Goal: Task Accomplishment & Management: Manage account settings

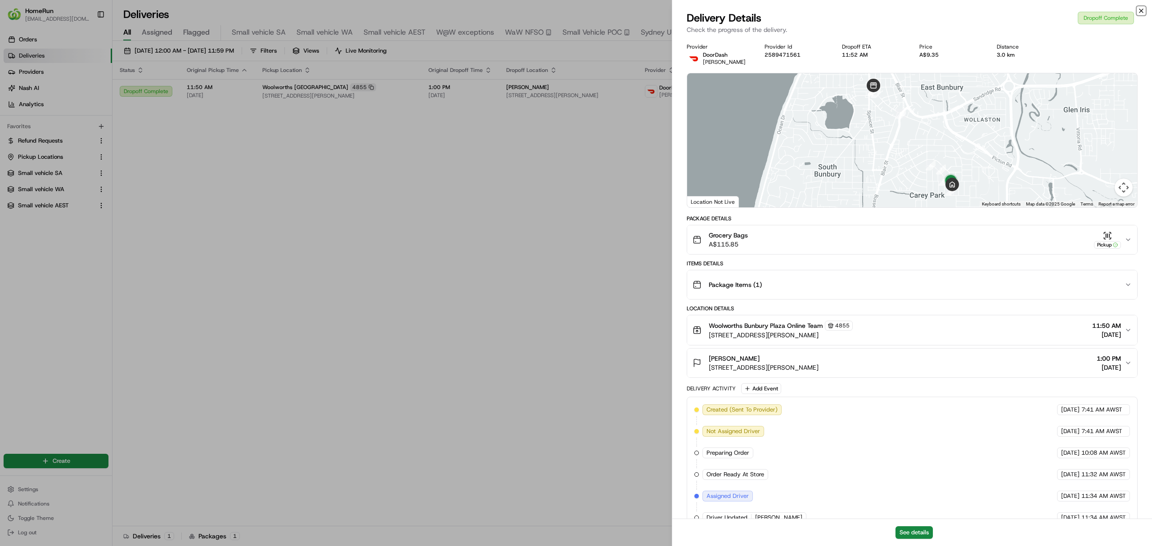
click at [1142, 9] on icon "button" at bounding box center [1141, 10] width 7 height 7
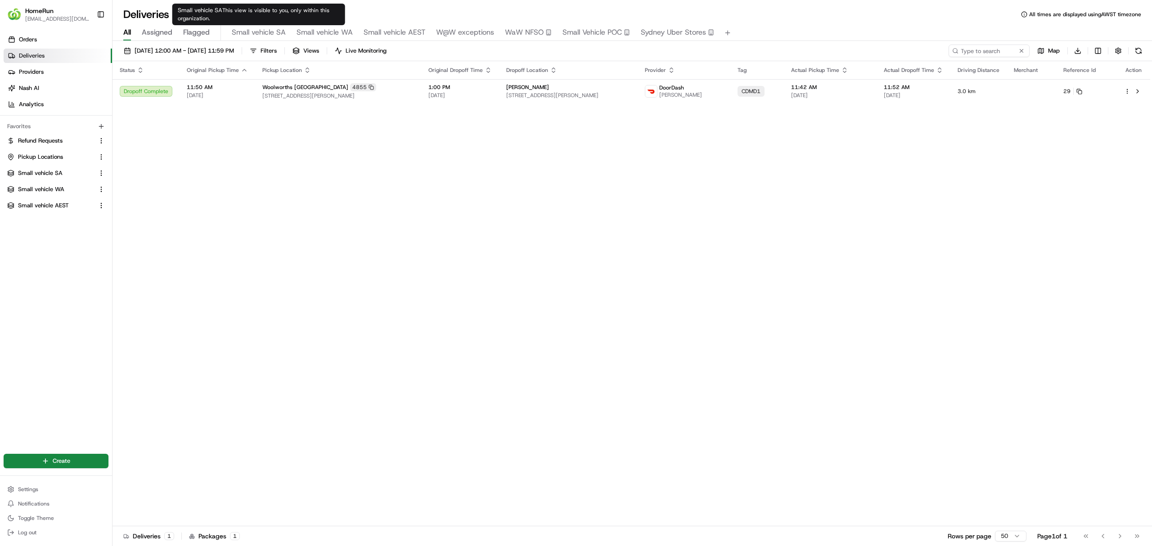
click at [261, 30] on span "Small vehicle SA" at bounding box center [259, 32] width 54 height 11
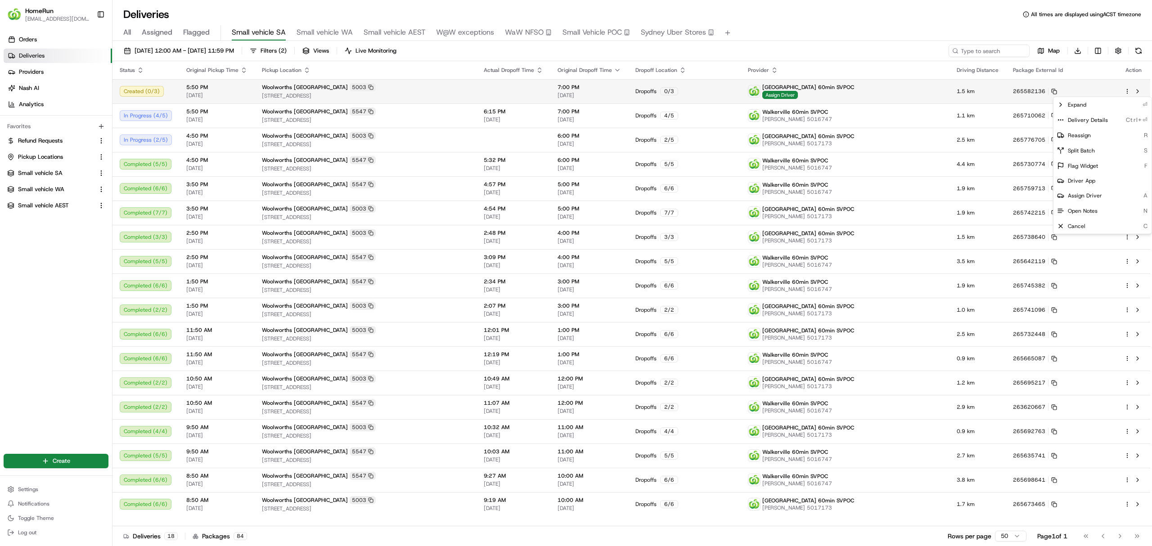
click at [1127, 90] on html "HomeRun [EMAIL_ADDRESS][DOMAIN_NAME] Toggle Sidebar Orders Deliveries Providers…" at bounding box center [576, 273] width 1152 height 546
click at [1077, 223] on span "Cancel" at bounding box center [1077, 226] width 18 height 7
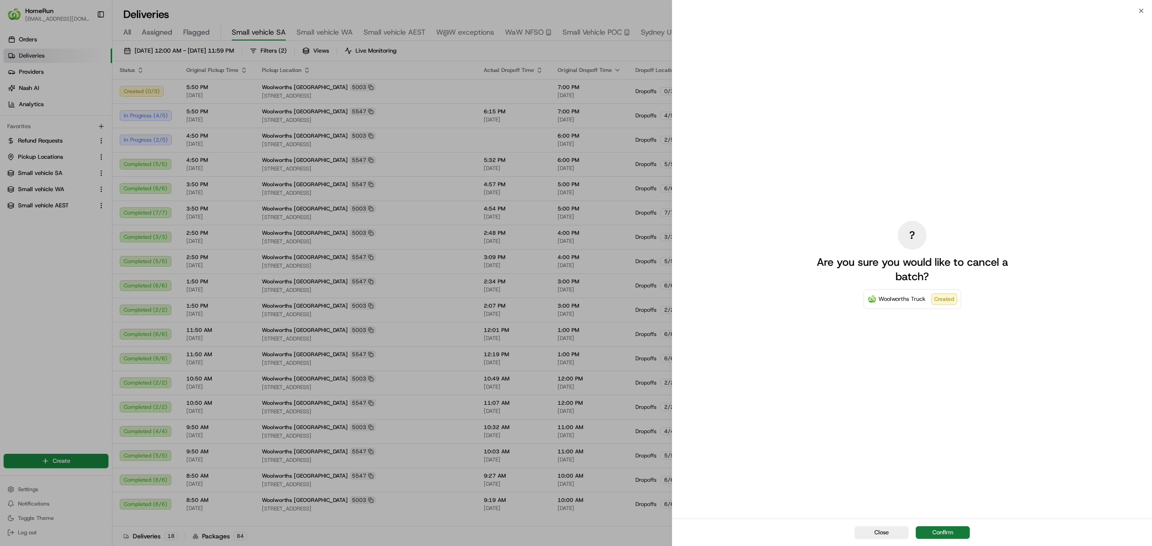
click at [943, 532] on button "Confirm" at bounding box center [943, 533] width 54 height 13
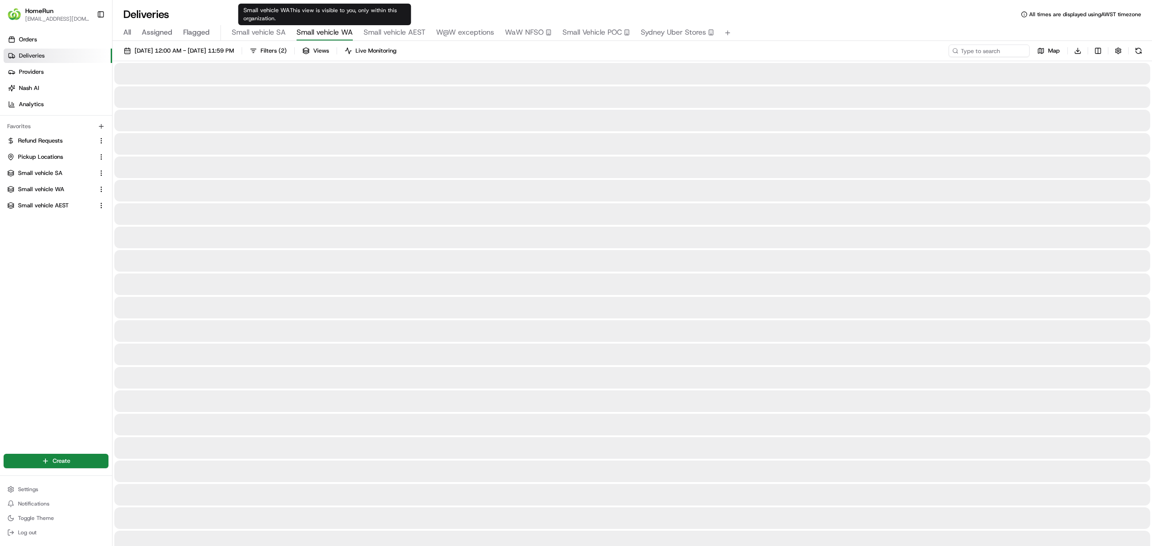
click at [317, 29] on span "Small vehicle WA" at bounding box center [325, 32] width 56 height 11
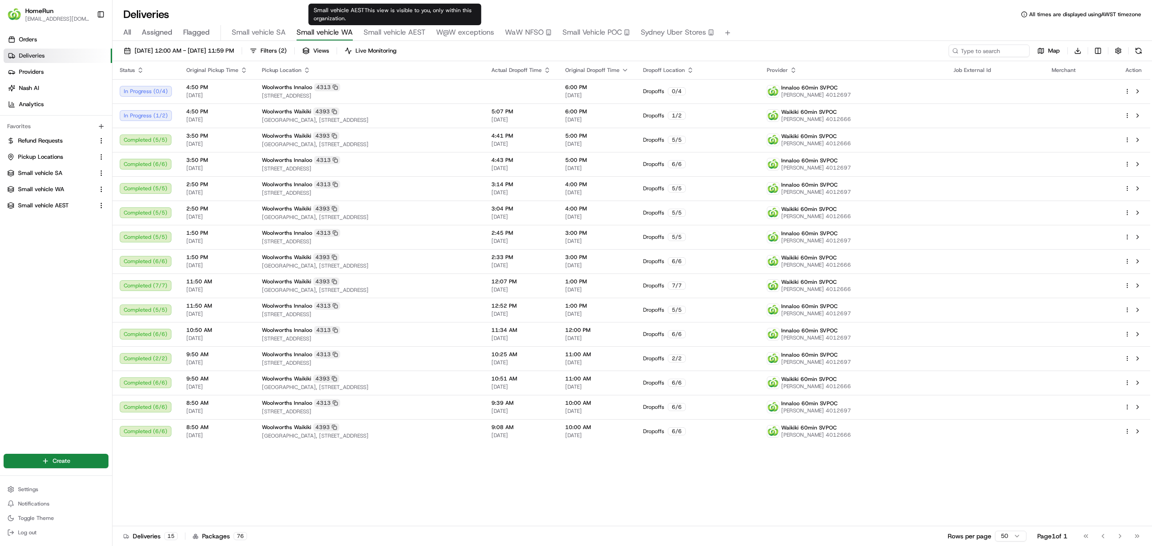
click at [396, 30] on span "Small vehicle AEST" at bounding box center [395, 32] width 62 height 11
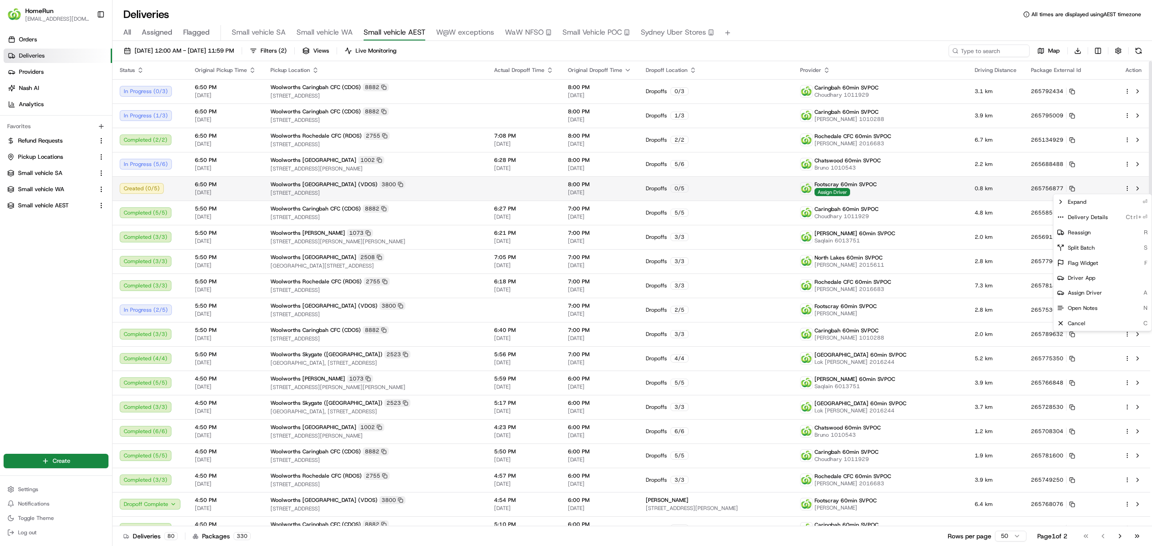
click at [1129, 189] on html "HomeRun ewilliams1@woolworths.com.au Toggle Sidebar Orders Deliveries Providers…" at bounding box center [576, 273] width 1152 height 546
click at [1076, 320] on span "Cancel" at bounding box center [1077, 323] width 18 height 7
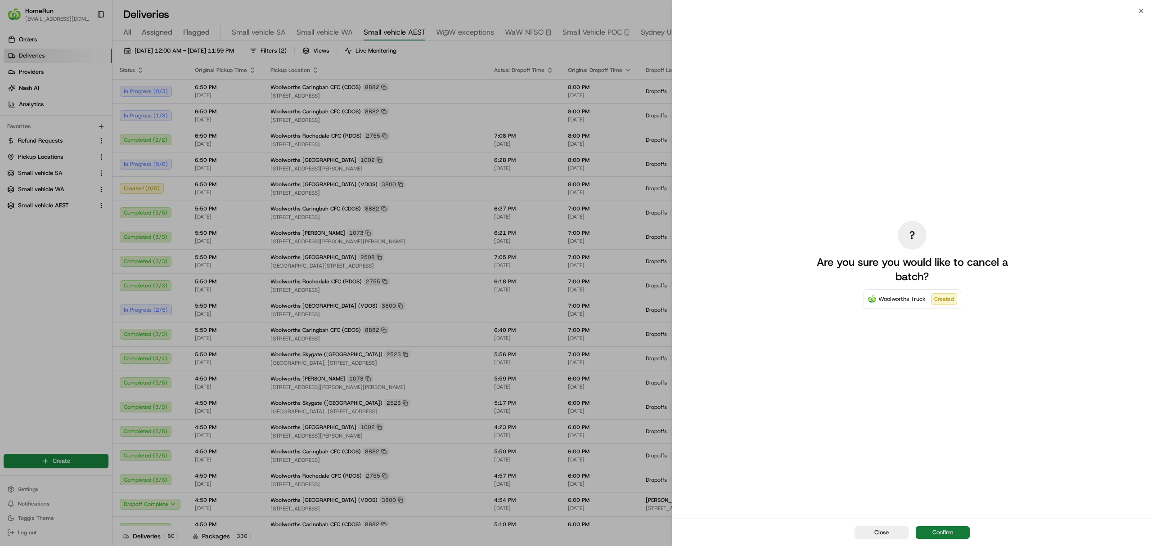
click at [944, 531] on button "Confirm" at bounding box center [943, 533] width 54 height 13
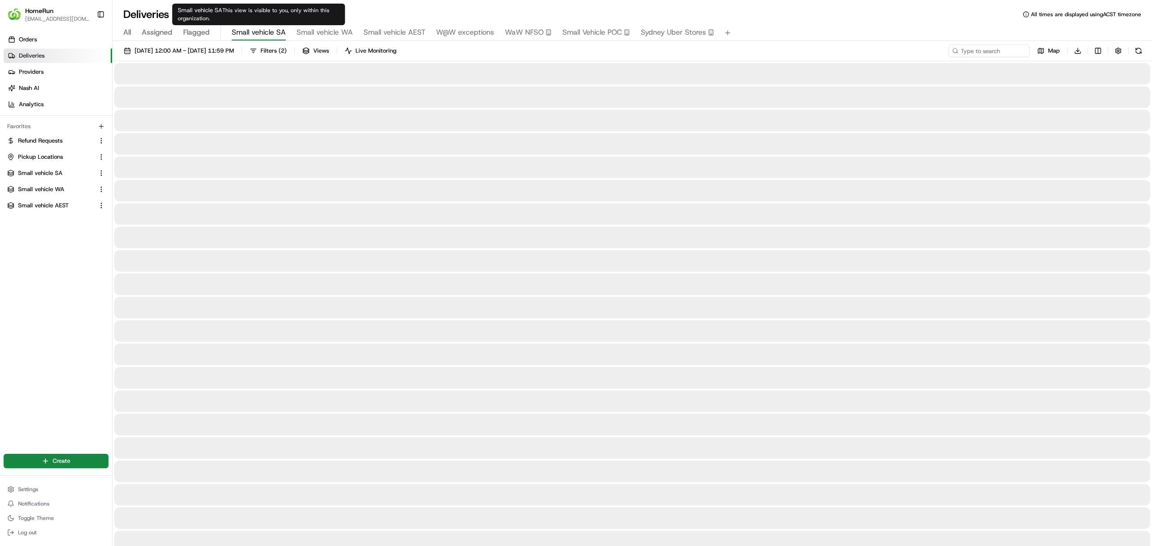
click at [260, 28] on span "Small vehicle SA" at bounding box center [259, 32] width 54 height 11
click at [317, 27] on span "Small vehicle WA" at bounding box center [325, 32] width 56 height 11
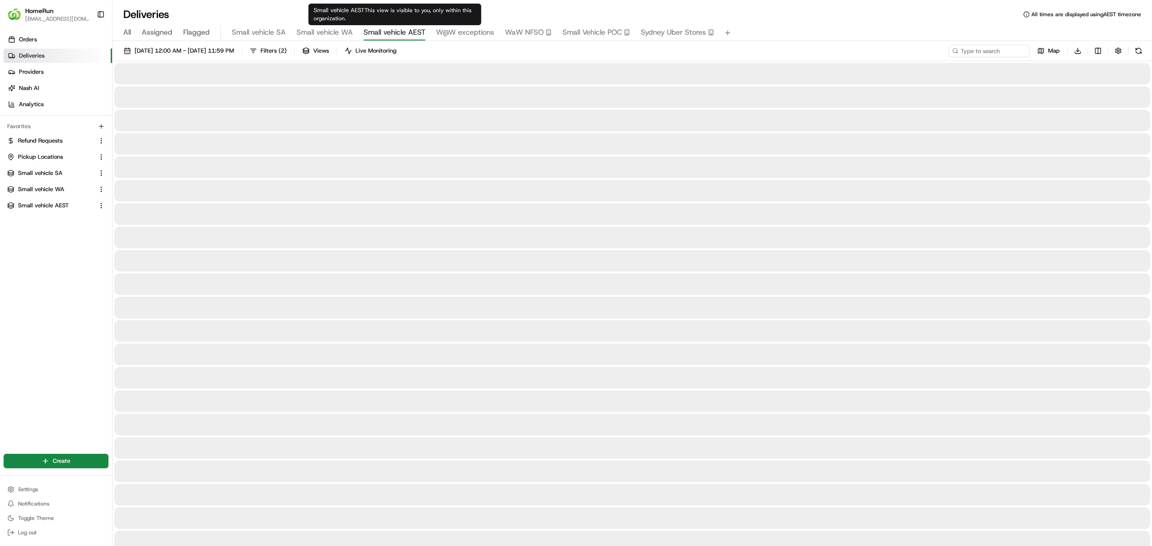
click at [389, 30] on span "Small vehicle AEST" at bounding box center [395, 32] width 62 height 11
